Goal: Find specific page/section: Find specific page/section

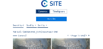
scroll to position [14, 0]
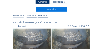
click at [39, 36] on img at bounding box center [32, 39] width 38 height 21
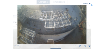
click at [88, 24] on icon at bounding box center [88, 23] width 3 height 3
click at [93, 6] on div "Scroll to travel through time | Press 'Alt' Button + Scroll to Zoom | Click and…" at bounding box center [52, 24] width 104 height 49
click at [91, 5] on icon at bounding box center [92, 6] width 2 height 2
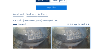
scroll to position [0, 0]
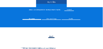
scroll to position [27, 0]
